Goal: Find contact information: Find contact information

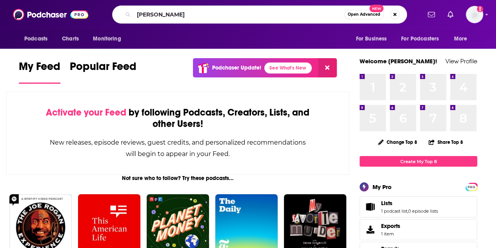
type input "[PERSON_NAME]"
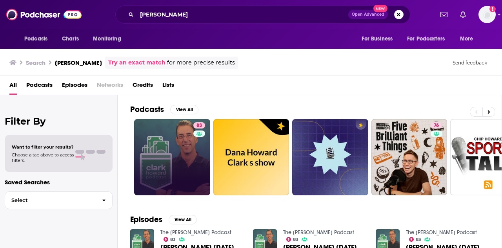
click at [177, 153] on link "83" at bounding box center [172, 157] width 76 height 76
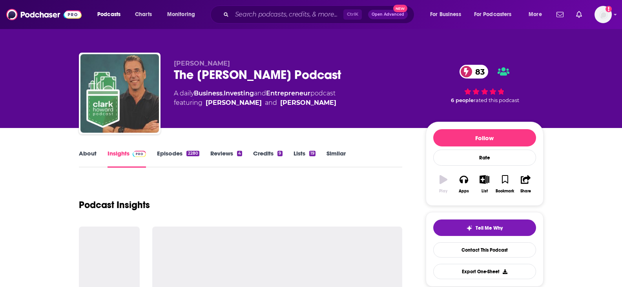
click at [183, 151] on link "Episodes 2280" at bounding box center [178, 159] width 42 height 18
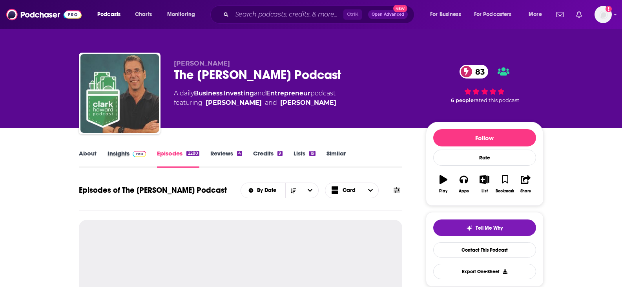
click at [148, 157] on div "Insights" at bounding box center [133, 159] width 50 height 18
click at [139, 155] on img at bounding box center [140, 154] width 14 height 6
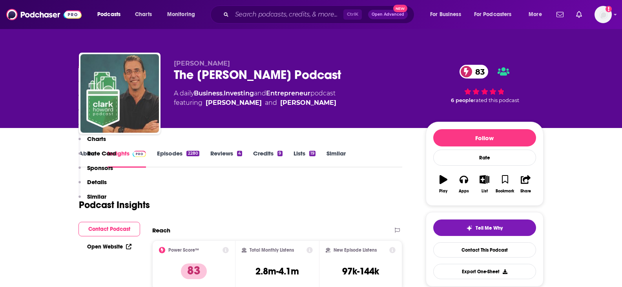
scroll to position [157, 0]
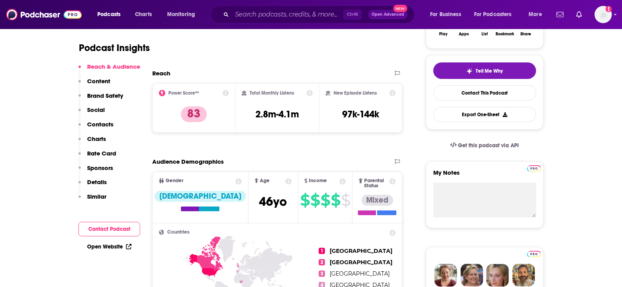
drag, startPoint x: 103, startPoint y: 124, endPoint x: 144, endPoint y: 133, distance: 41.7
click at [103, 124] on p "Contacts" at bounding box center [100, 123] width 26 height 7
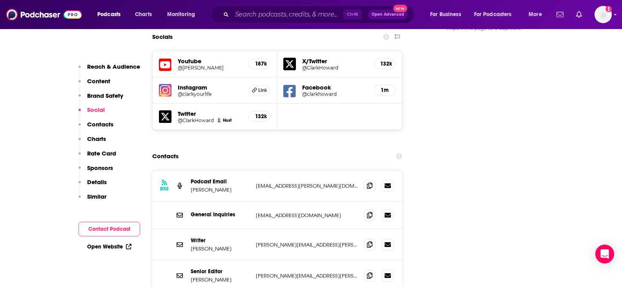
scroll to position [974, 0]
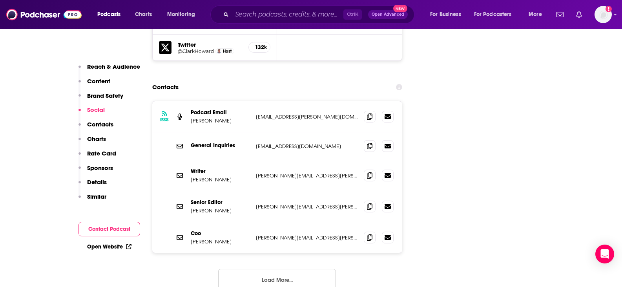
click at [288, 247] on button "Load More..." at bounding box center [277, 279] width 118 height 21
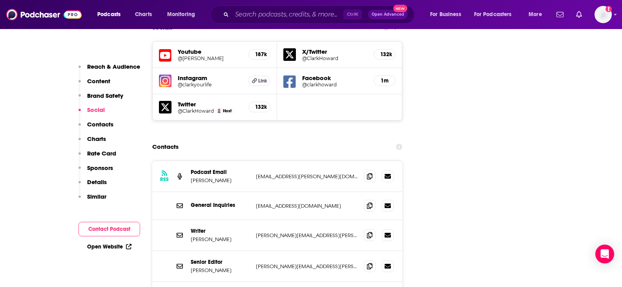
scroll to position [895, 0]
